Goal: Check status: Check status

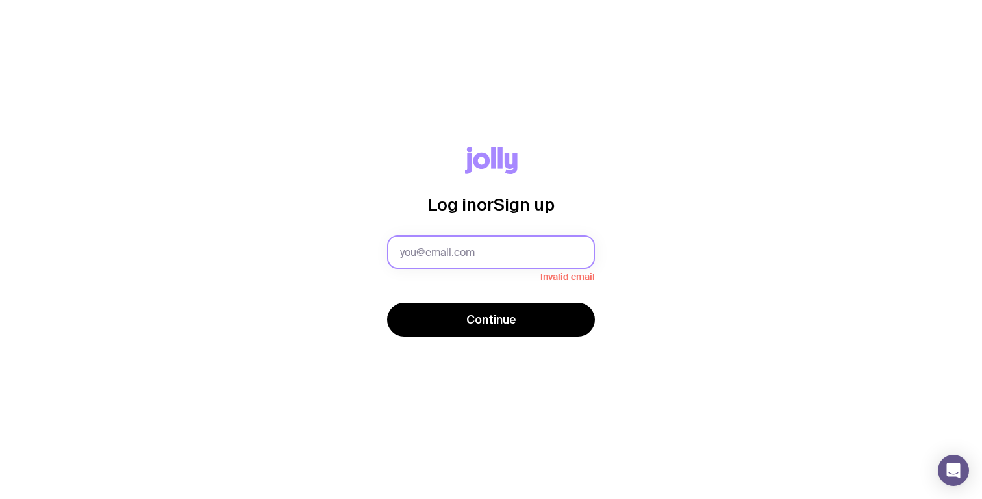
click at [505, 243] on input "text" at bounding box center [491, 252] width 208 height 34
click at [559, 257] on input "text" at bounding box center [491, 252] width 208 height 34
type input "[PERSON_NAME][EMAIL_ADDRESS][DOMAIN_NAME]"
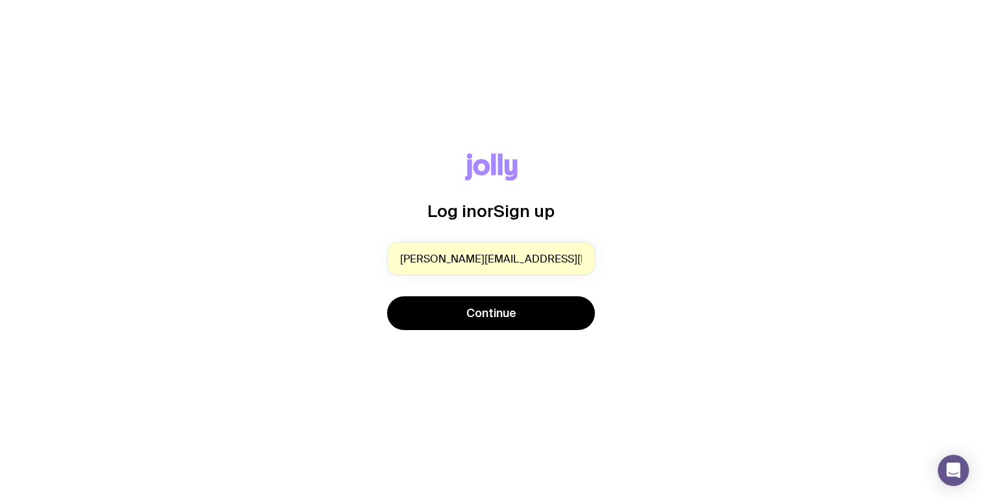
click at [520, 319] on button "Continue" at bounding box center [491, 313] width 208 height 34
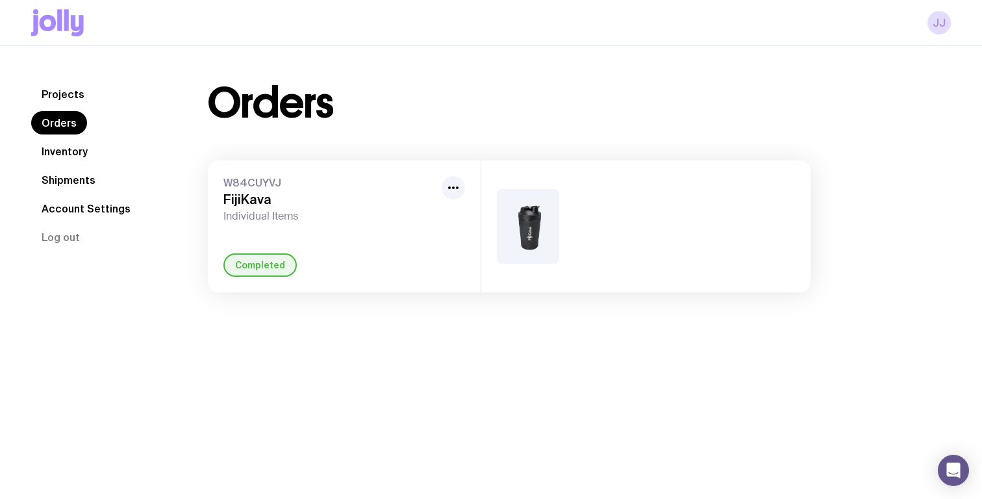
click at [69, 147] on link "Inventory" at bounding box center [64, 151] width 67 height 23
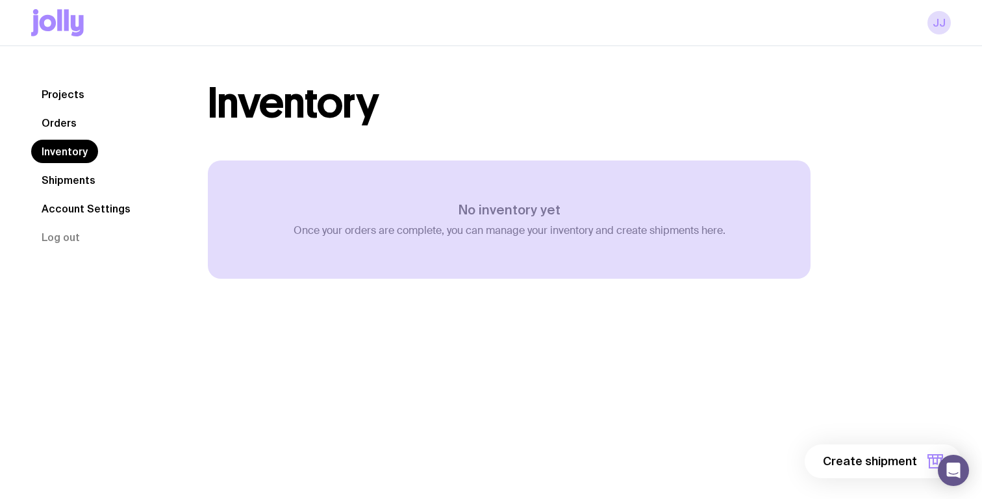
click at [73, 181] on link "Shipments" at bounding box center [68, 179] width 75 height 23
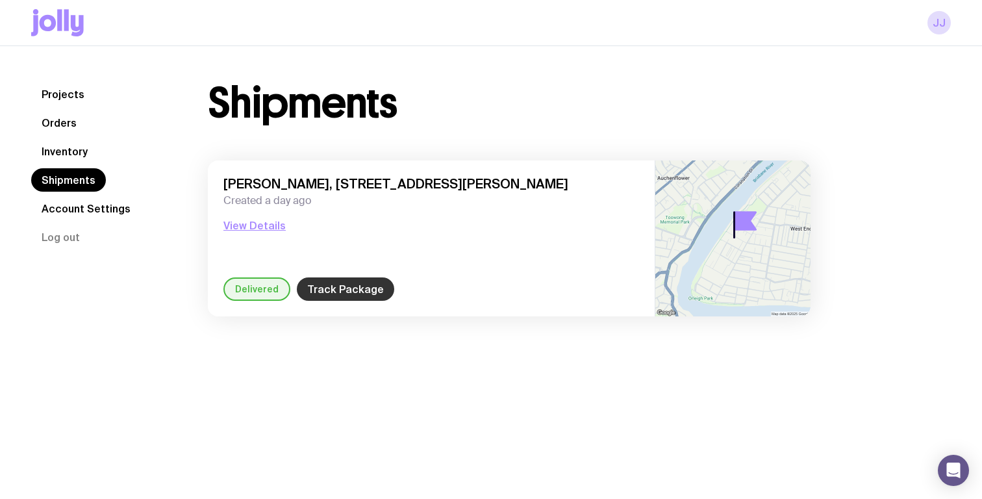
click at [338, 291] on link "Track Package" at bounding box center [345, 288] width 97 height 23
click at [248, 233] on div "[PERSON_NAME], [STREET_ADDRESS][PERSON_NAME] Created a day ago View Details" at bounding box center [431, 226] width 416 height 101
click at [248, 225] on button "View Details" at bounding box center [254, 226] width 62 height 16
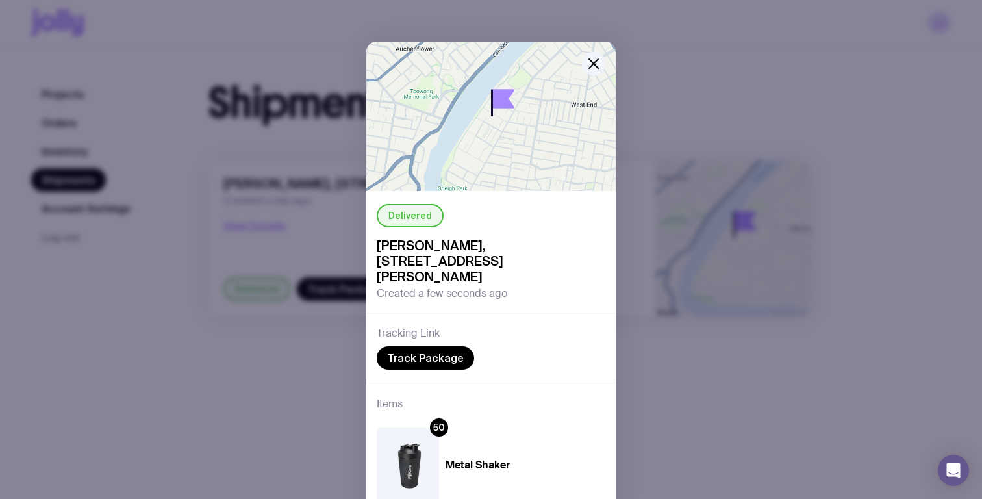
scroll to position [55, 0]
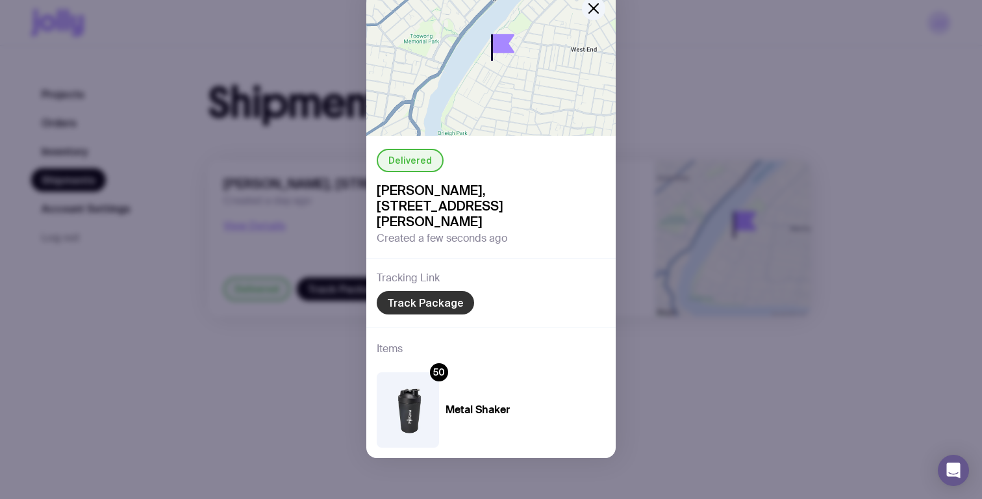
click at [436, 303] on link "Track Package" at bounding box center [425, 302] width 97 height 23
